Goal: Task Accomplishment & Management: Use online tool/utility

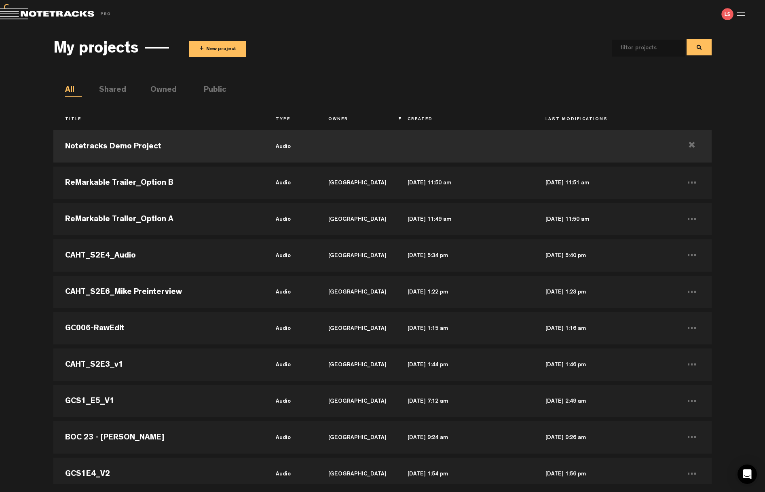
click at [229, 48] on button "+ New project" at bounding box center [217, 49] width 57 height 16
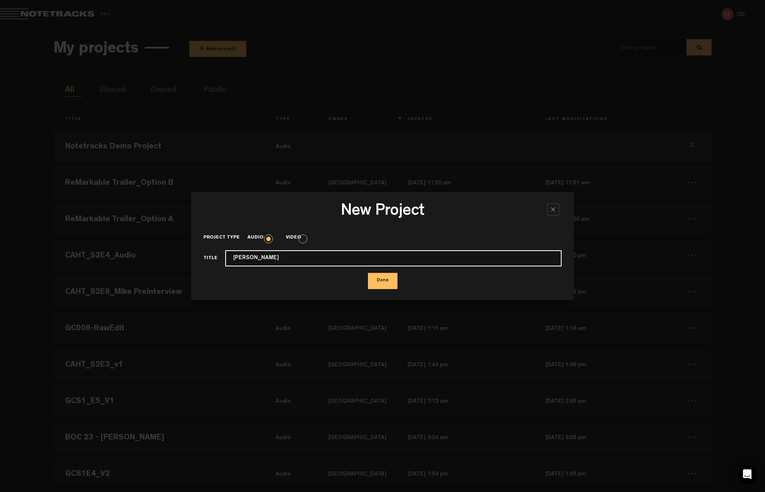
type input "[PERSON_NAME]"
click at [382, 280] on button "Done" at bounding box center [383, 281] width 30 height 16
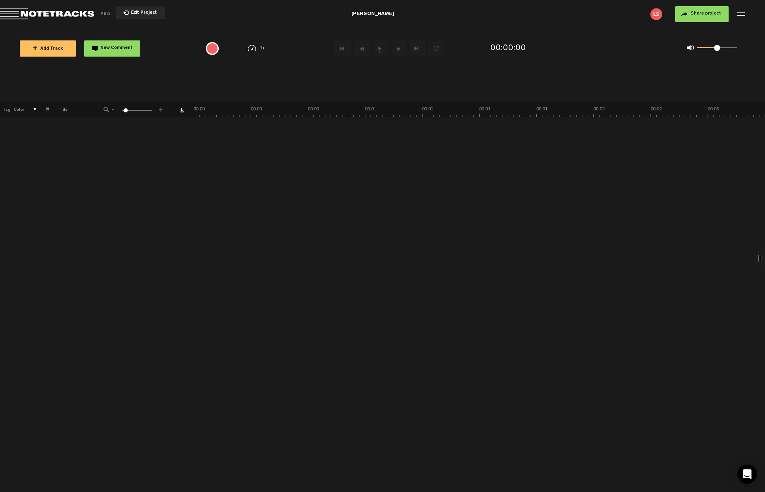
click at [63, 49] on button "+ Add Track" at bounding box center [48, 48] width 56 height 16
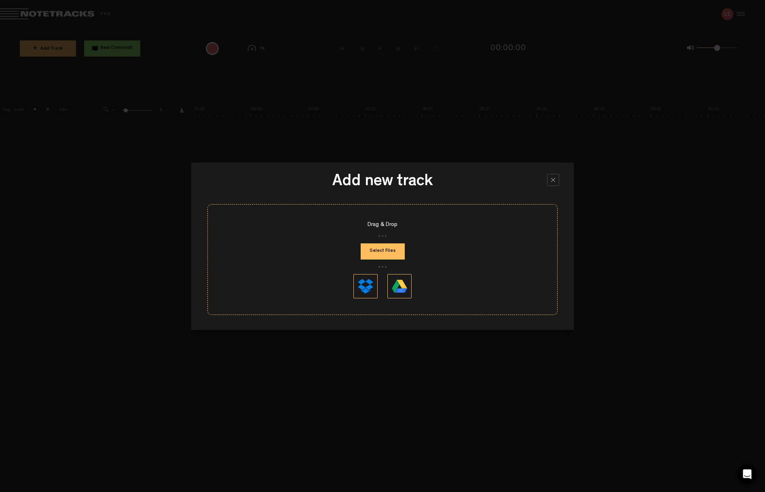
click at [385, 253] on button "Select Files" at bounding box center [383, 251] width 44 height 16
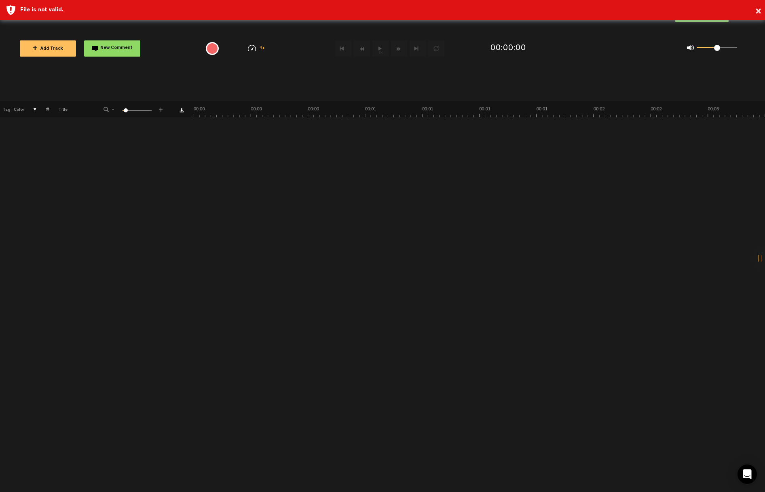
click at [32, 44] on button "+ Add Track" at bounding box center [48, 48] width 56 height 16
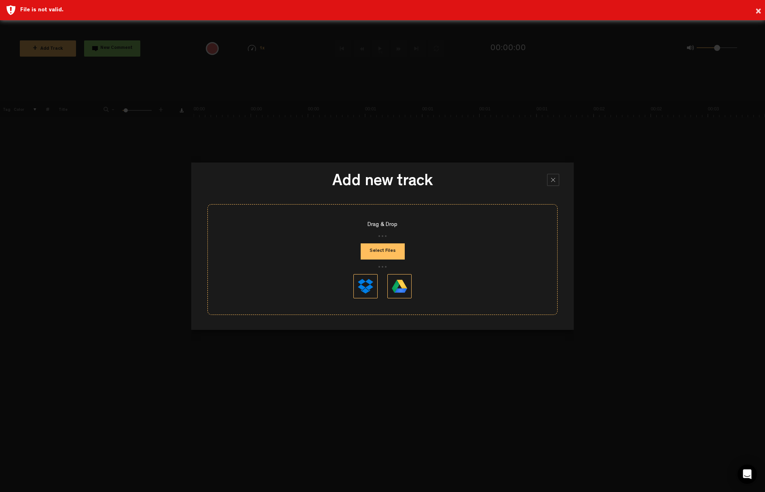
click at [379, 251] on button "Select Files" at bounding box center [383, 251] width 44 height 16
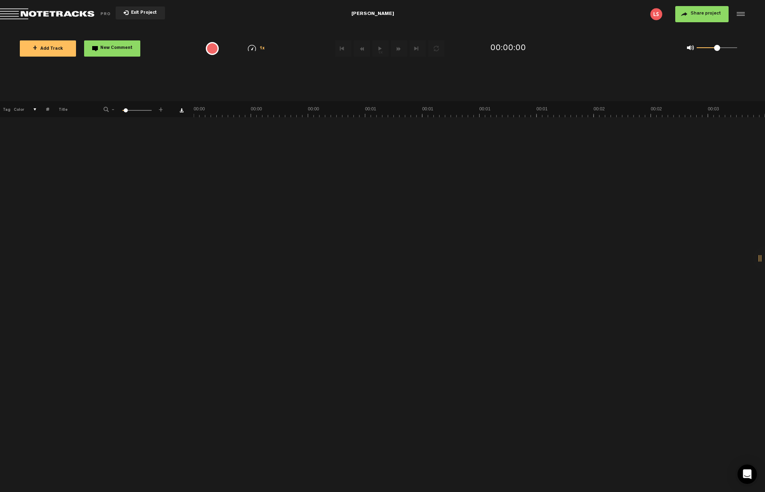
click at [41, 49] on span "+ Add Track" at bounding box center [48, 49] width 30 height 4
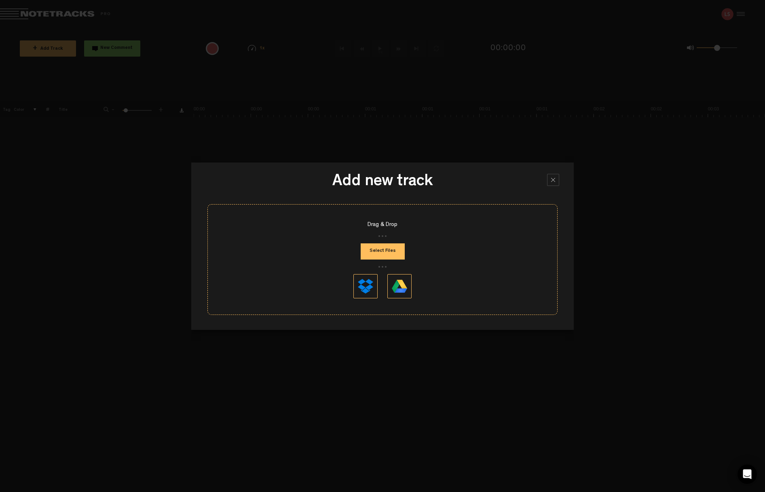
click at [391, 250] on button "Select Files" at bounding box center [383, 251] width 44 height 16
click at [386, 253] on button "Select Files" at bounding box center [383, 251] width 44 height 16
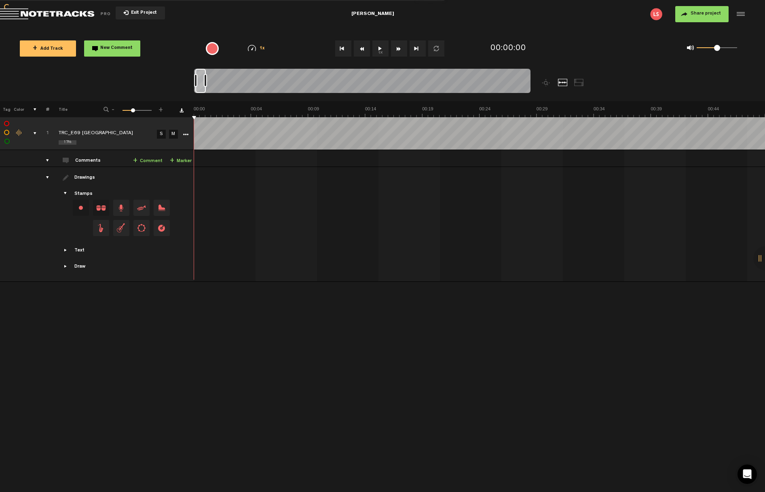
click at [705, 16] on span "Share project" at bounding box center [706, 13] width 30 height 5
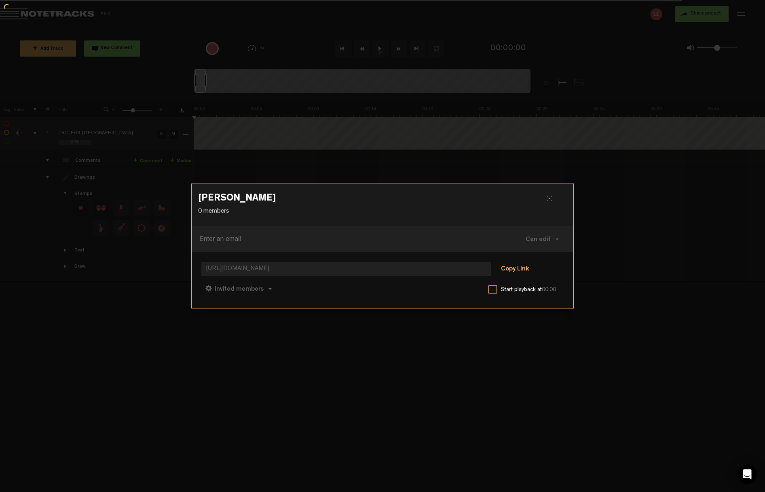
click at [522, 269] on button "Copy Link" at bounding box center [515, 270] width 44 height 16
